Goal: Task Accomplishment & Management: Manage account settings

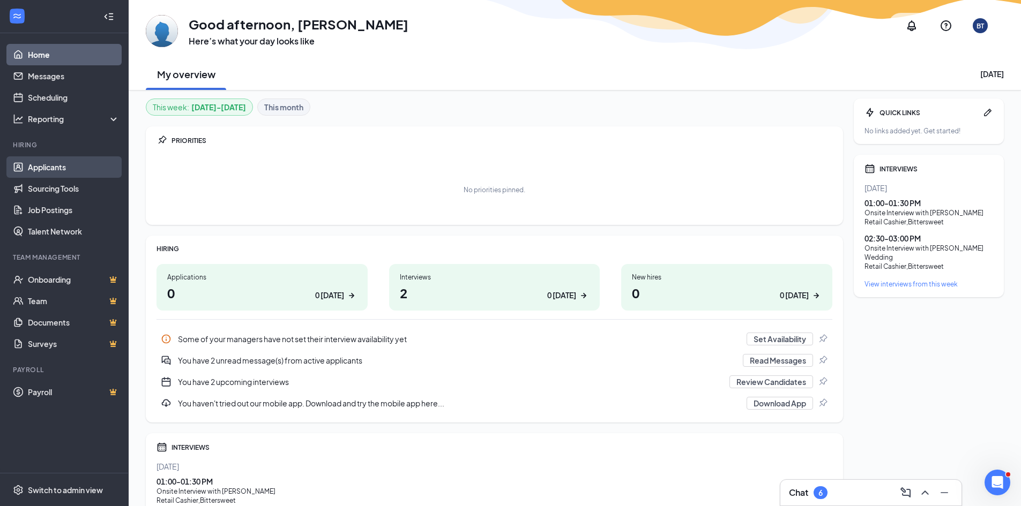
click at [55, 167] on link "Applicants" at bounding box center [74, 166] width 92 height 21
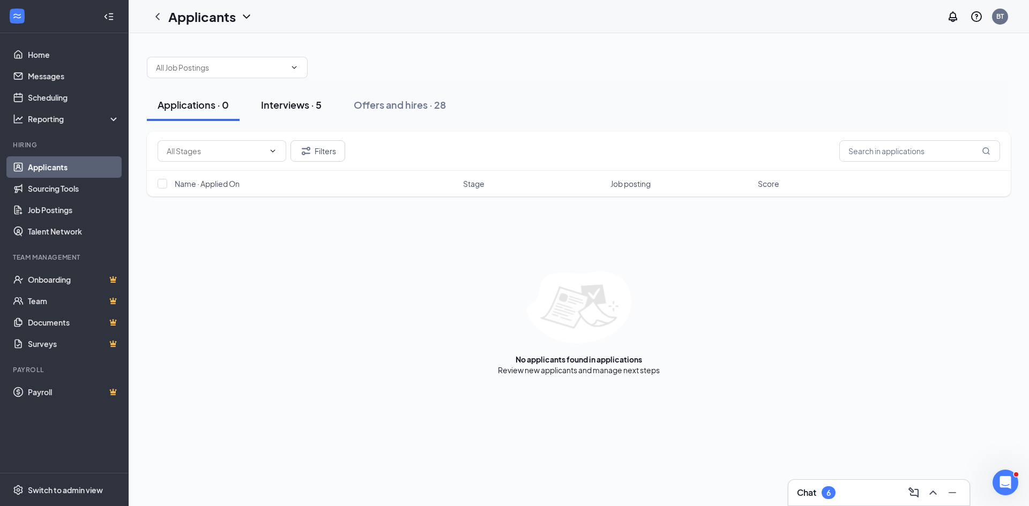
click at [283, 101] on div "Interviews · 5" at bounding box center [291, 104] width 61 height 13
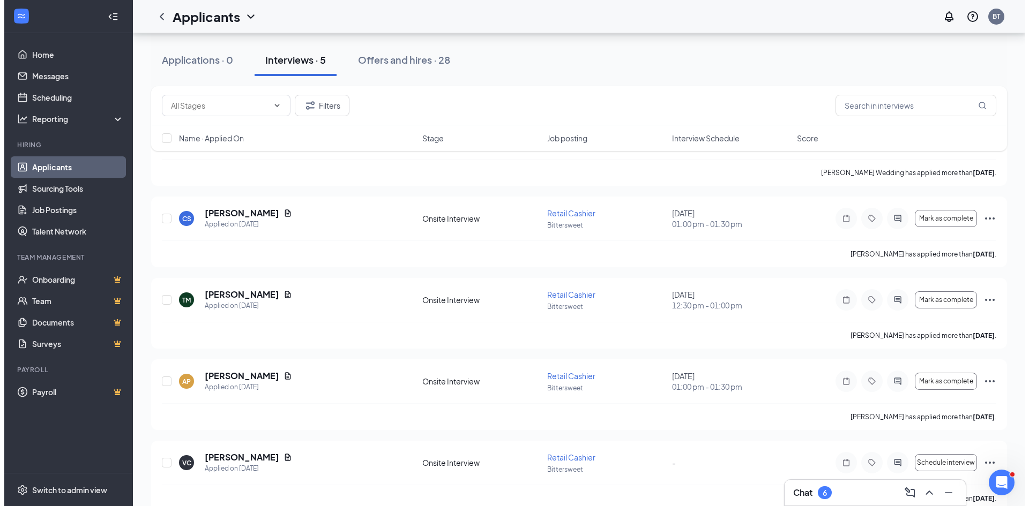
scroll to position [107, 0]
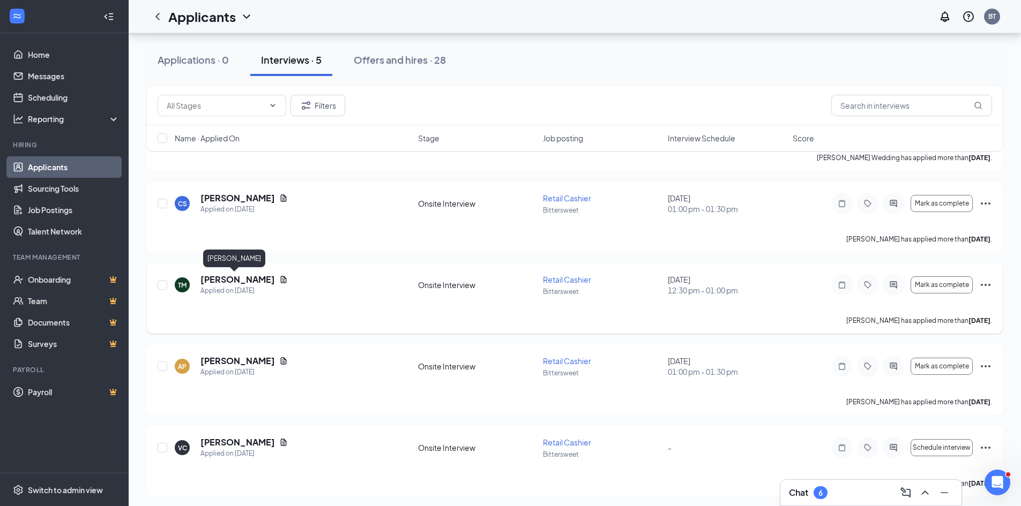
click at [243, 277] on h5 "[PERSON_NAME]" at bounding box center [237, 280] width 74 height 12
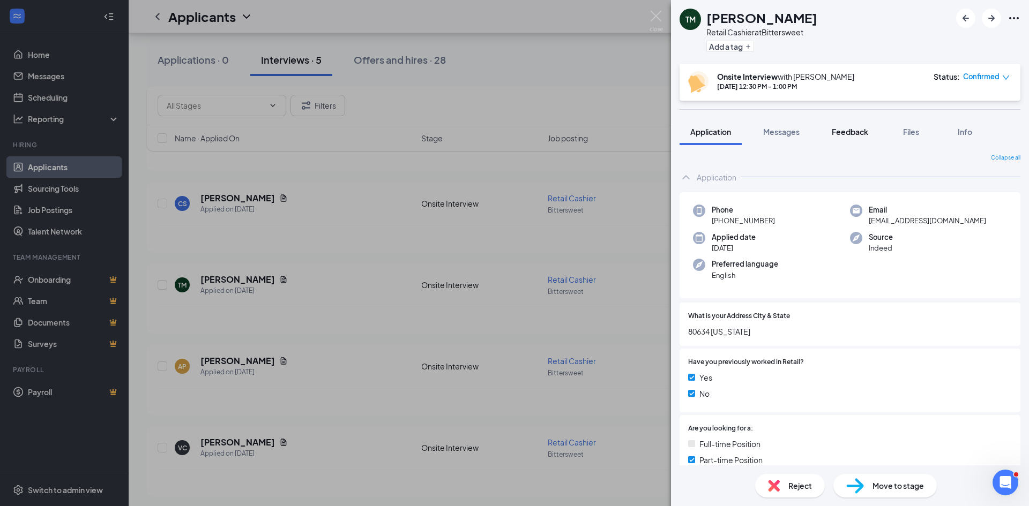
click at [854, 126] on div "Feedback" at bounding box center [849, 131] width 36 height 11
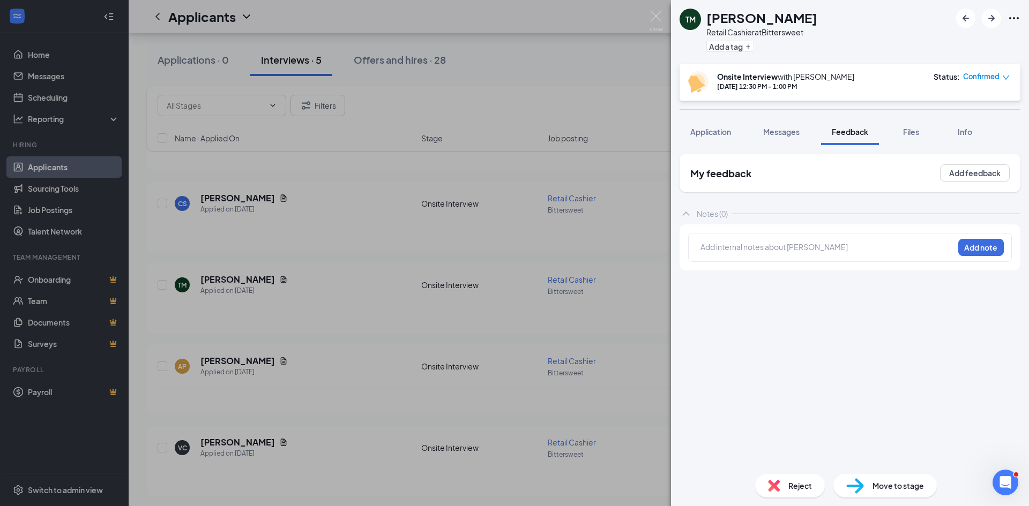
click at [756, 251] on div at bounding box center [827, 247] width 252 height 11
click at [937, 246] on button "Add note" at bounding box center [915, 246] width 44 height 17
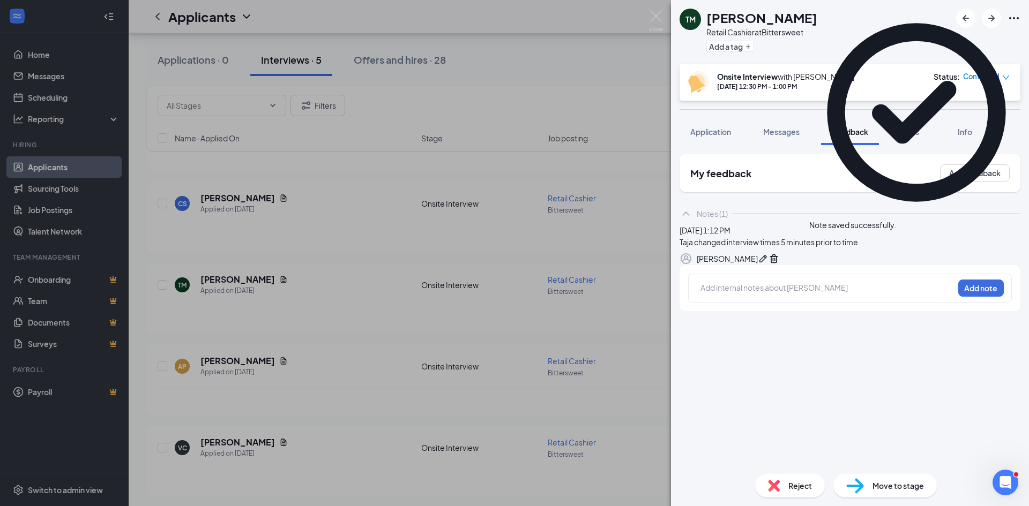
click at [790, 481] on span "Reject" at bounding box center [800, 486] width 24 height 12
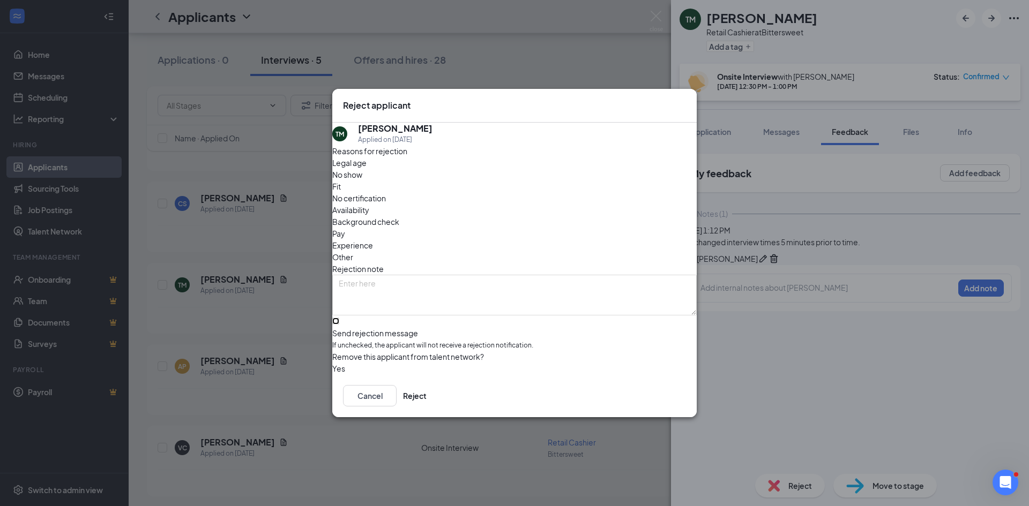
click at [339, 318] on input "Send rejection message If unchecked, the applicant will not receive a rejection…" at bounding box center [335, 321] width 7 height 7
checkbox input "true"
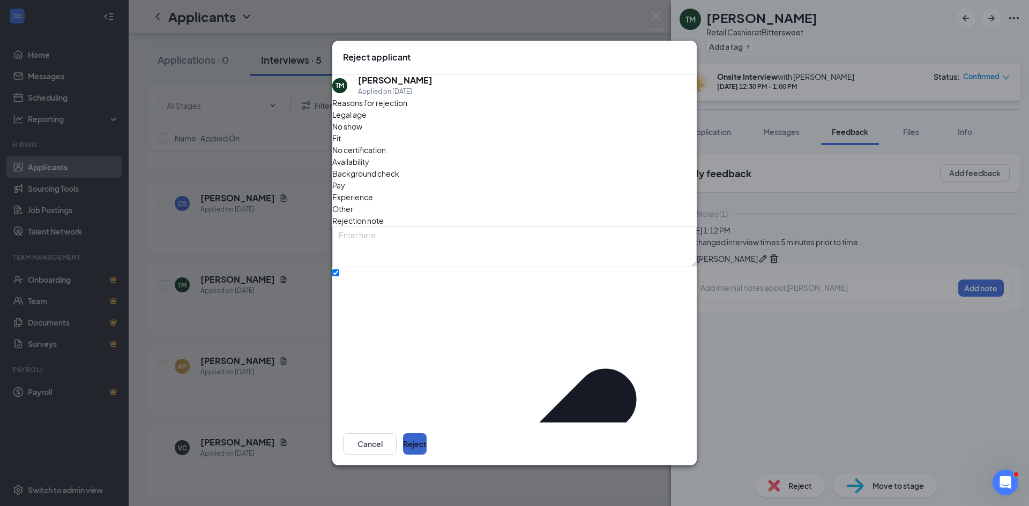
click at [426, 434] on button "Reject" at bounding box center [415, 443] width 24 height 21
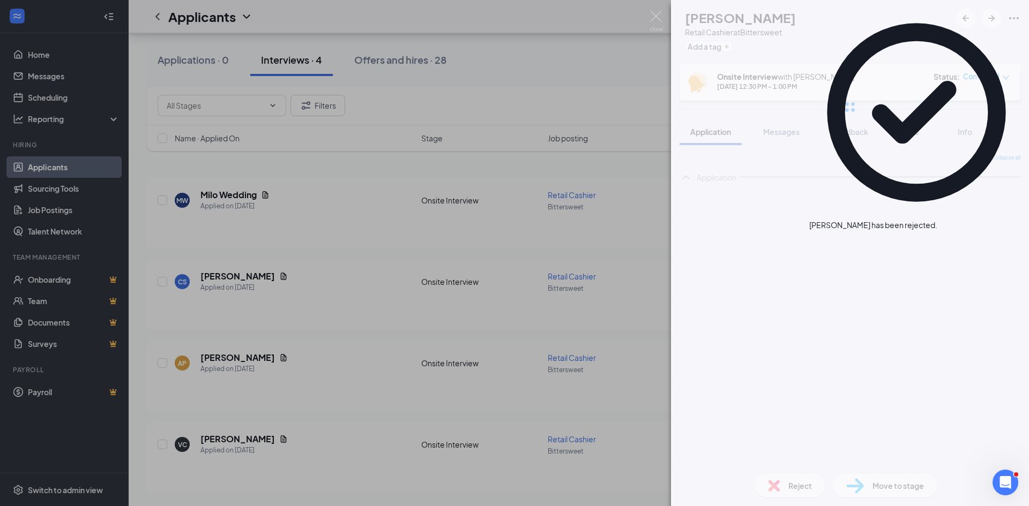
scroll to position [29, 0]
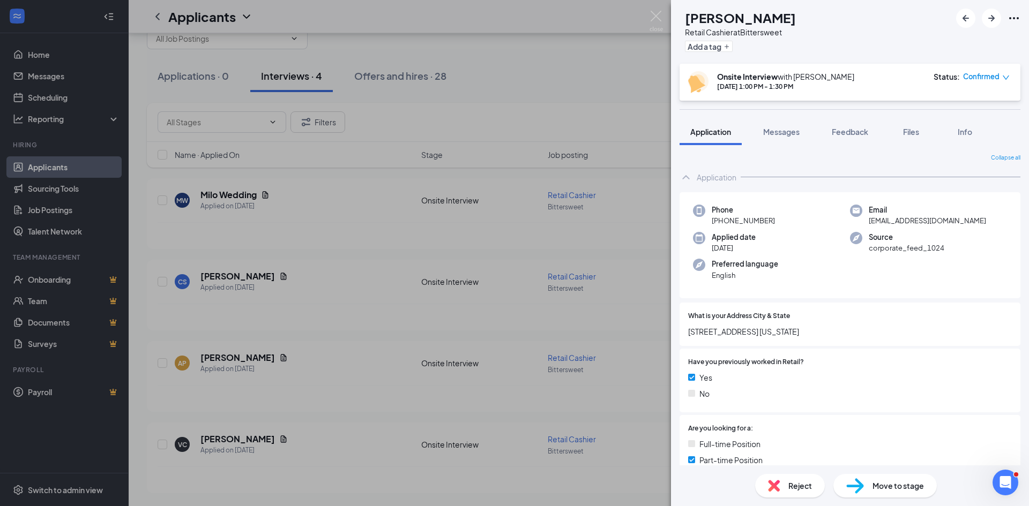
click at [521, 60] on div "AP [PERSON_NAME] Retail Cashier at Bittersweet Add a tag Onsite Interview with …" at bounding box center [514, 253] width 1029 height 506
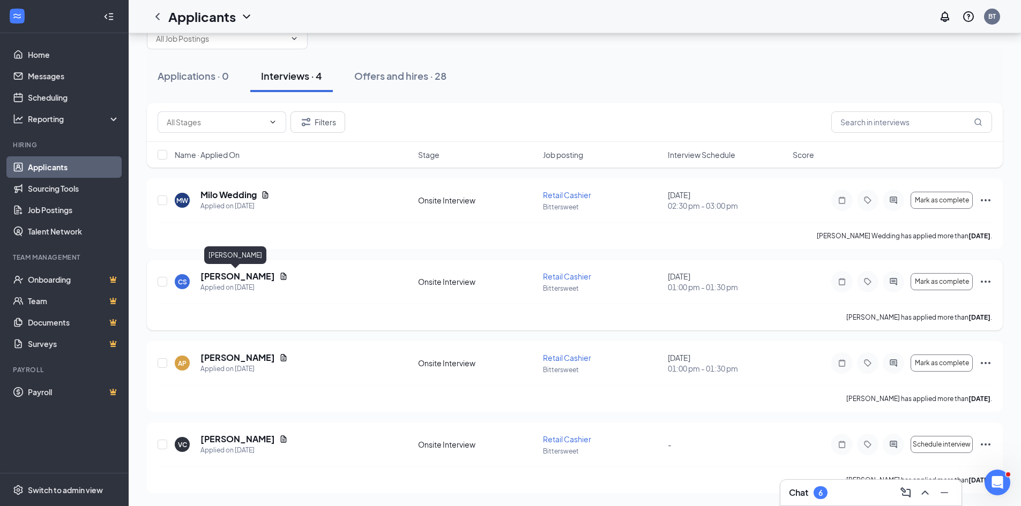
click at [243, 279] on h5 "[PERSON_NAME]" at bounding box center [237, 277] width 74 height 12
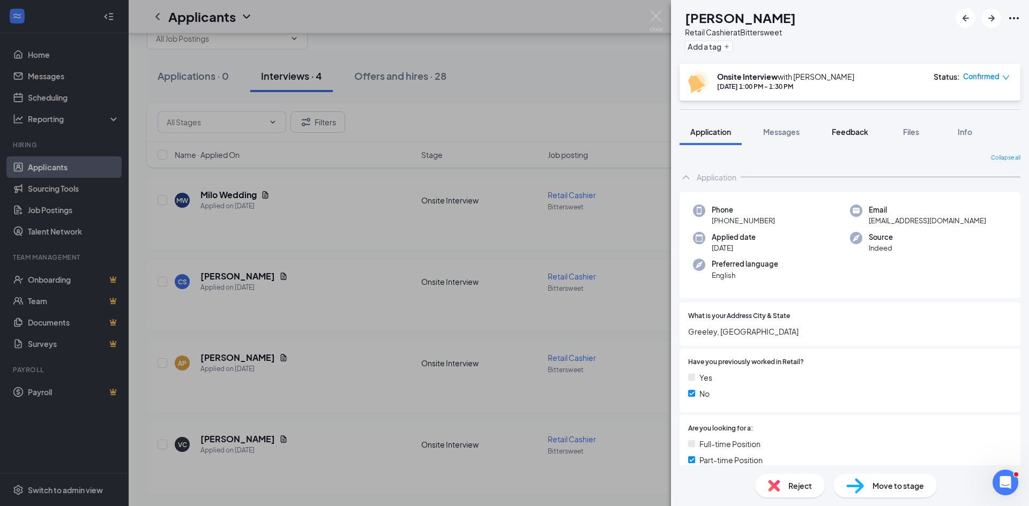
click at [857, 129] on span "Feedback" at bounding box center [849, 132] width 36 height 10
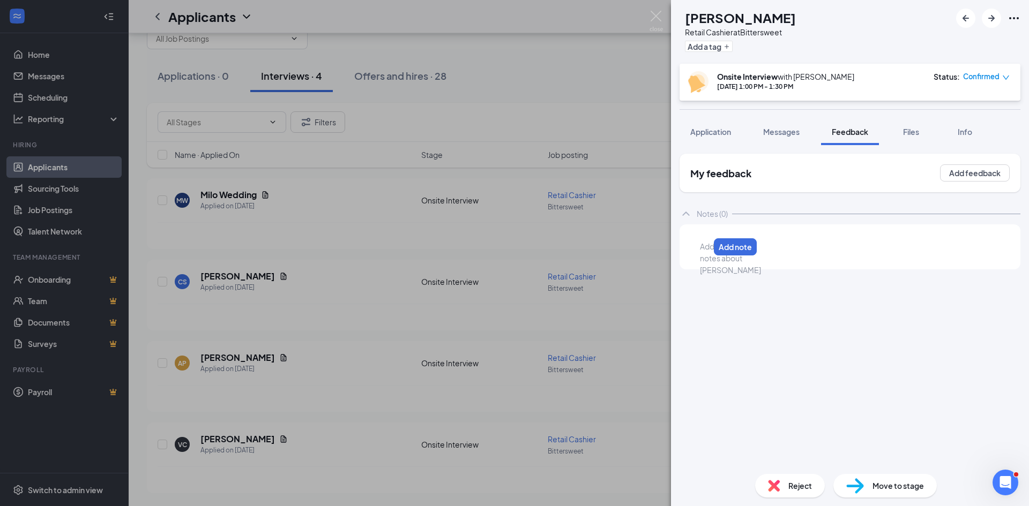
click at [709, 247] on div at bounding box center [704, 246] width 9 height 11
click at [827, 247] on button "Add note" at bounding box center [805, 246] width 43 height 17
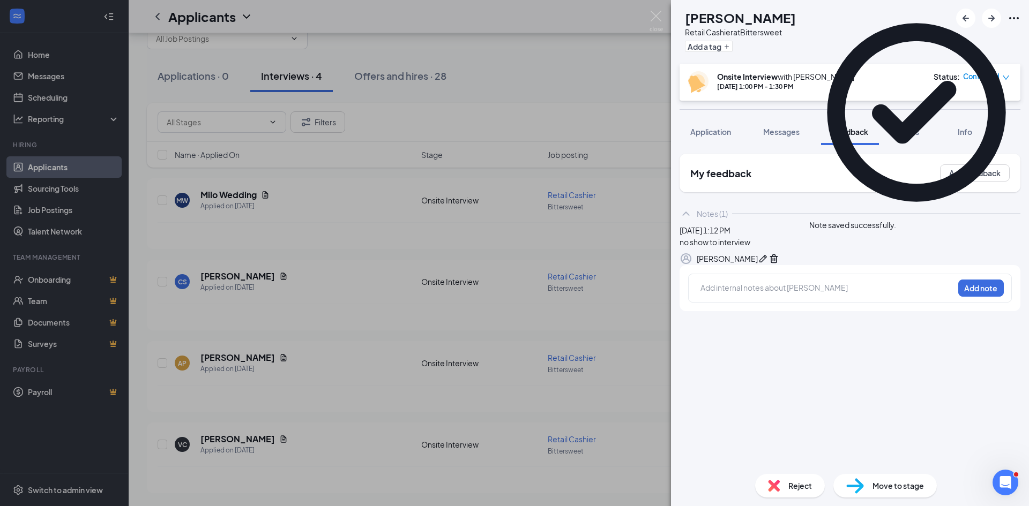
click at [800, 491] on span "Reject" at bounding box center [800, 486] width 24 height 12
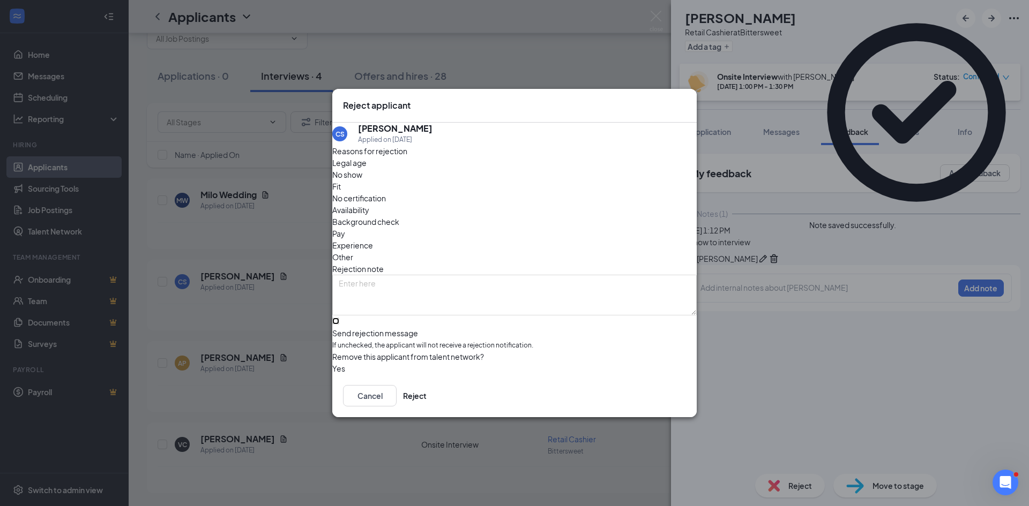
click at [339, 318] on input "Send rejection message If unchecked, the applicant will not receive a rejection…" at bounding box center [335, 321] width 7 height 7
checkbox input "true"
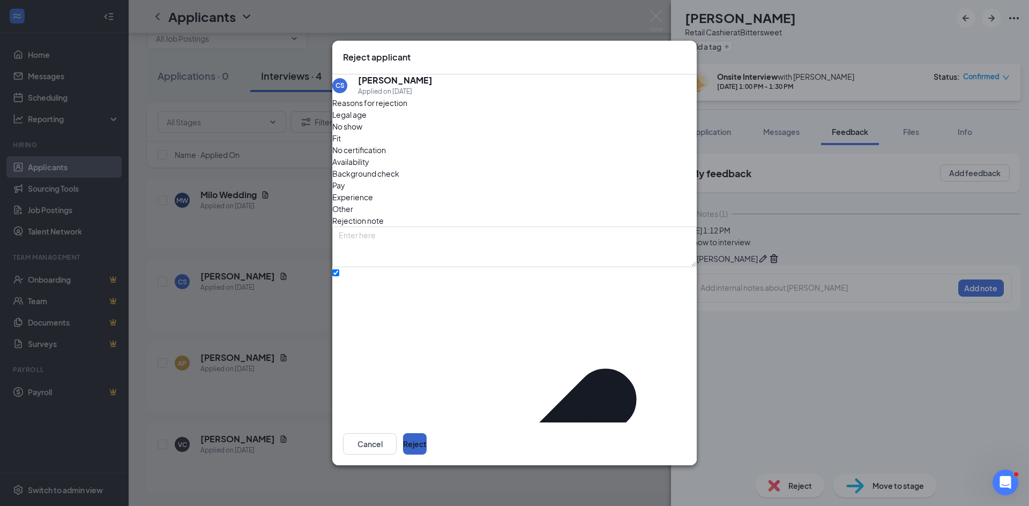
click at [426, 433] on button "Reject" at bounding box center [415, 443] width 24 height 21
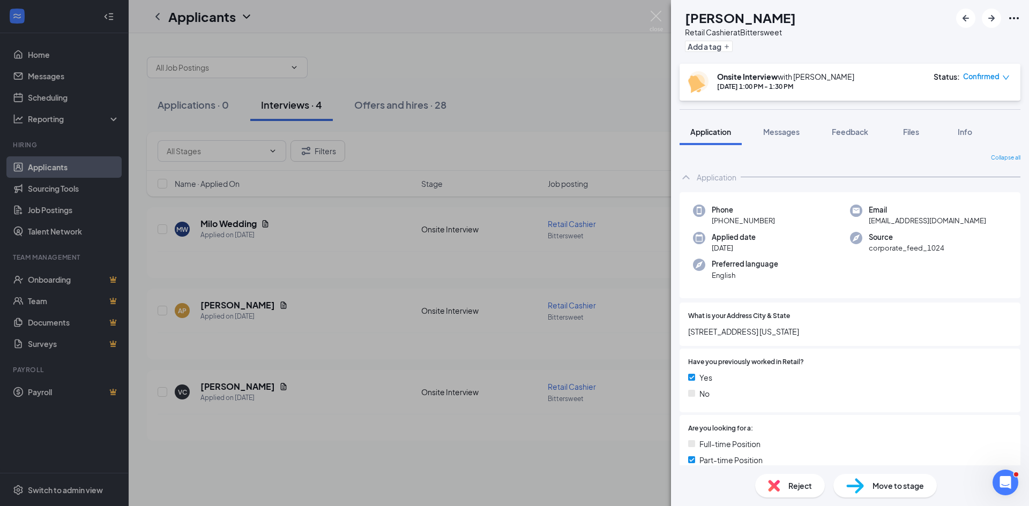
click at [499, 50] on div "AP [PERSON_NAME] Retail Cashier at Bittersweet Add a tag Onsite Interview with …" at bounding box center [514, 253] width 1029 height 506
